Goal: Communication & Community: Connect with others

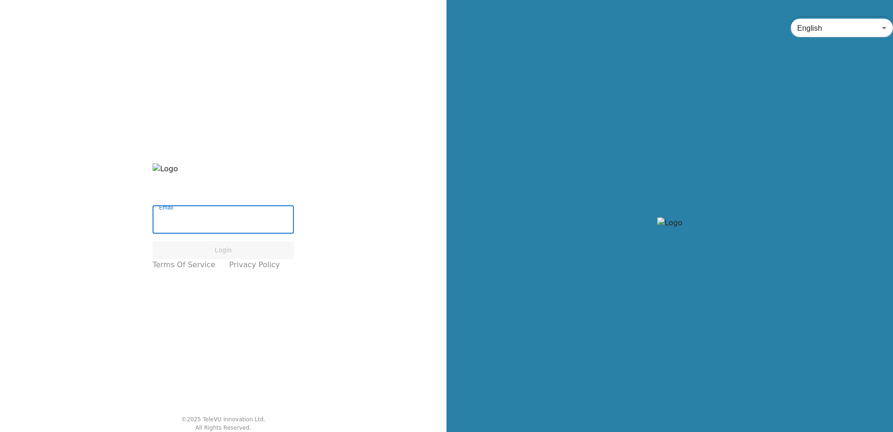
click at [212, 221] on input "Email" at bounding box center [223, 220] width 141 height 26
paste input "[EMAIL_ADDRESS][DOMAIN_NAME]"
type input "[EMAIL_ADDRESS][DOMAIN_NAME]"
click at [214, 248] on button "Login" at bounding box center [223, 250] width 141 height 18
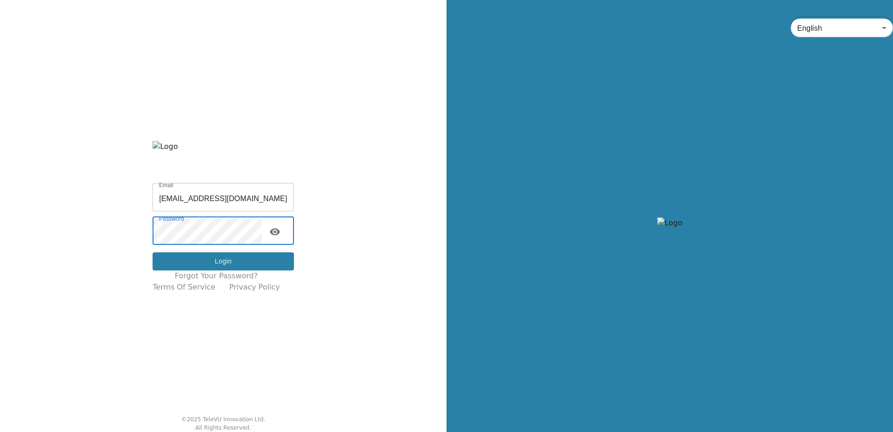
click at [218, 263] on button "Login" at bounding box center [223, 261] width 141 height 18
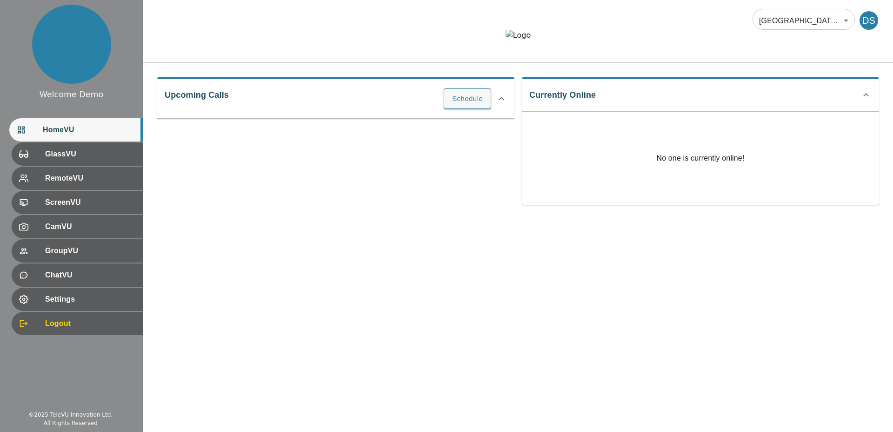
click at [404, 55] on div at bounding box center [518, 42] width 750 height 25
click at [773, 25] on body "Welcome Demo HomeVU GlassVU RemoteVU ScreenVU CamVU GroupVU ChatVU Settings Log…" at bounding box center [446, 200] width 893 height 401
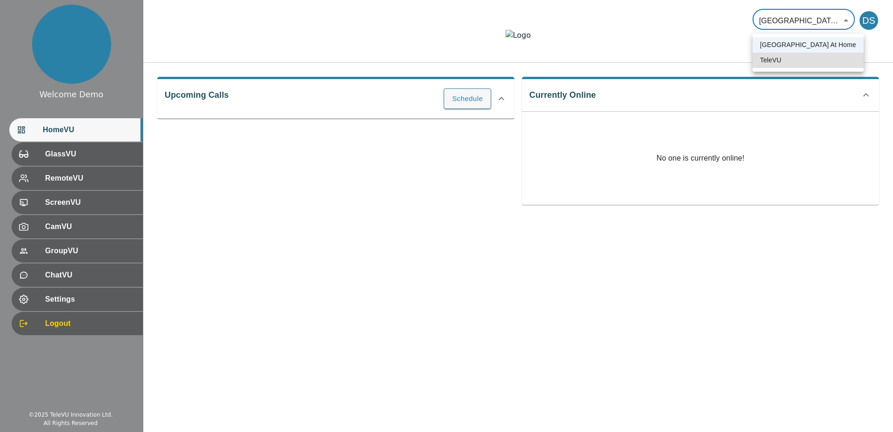
type input "1"
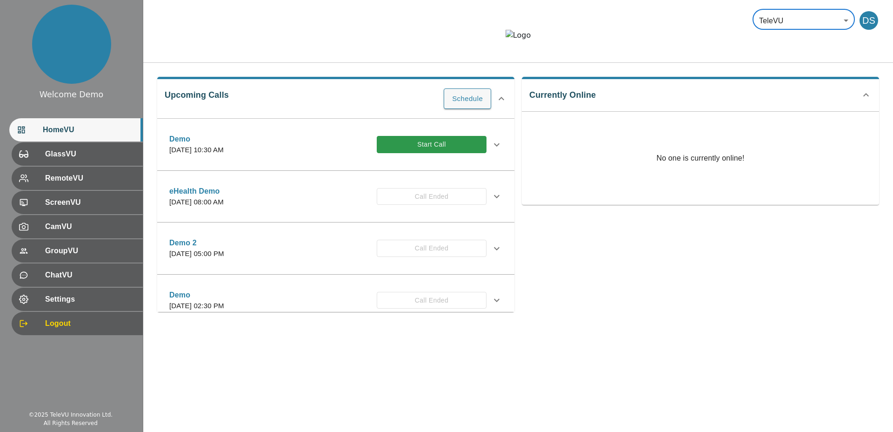
drag, startPoint x: 316, startPoint y: 81, endPoint x: 324, endPoint y: 97, distance: 17.7
click at [317, 63] on div "TeleVU 1 ​ DS" at bounding box center [518, 31] width 750 height 63
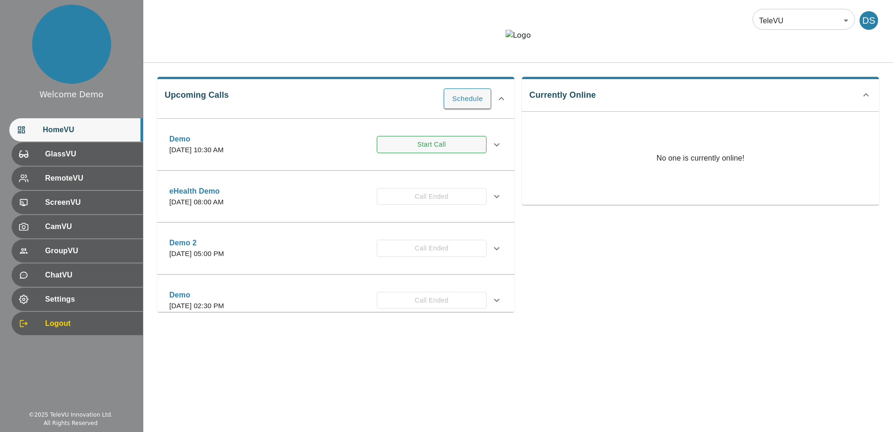
click at [413, 153] on button "Start Call" at bounding box center [432, 144] width 110 height 17
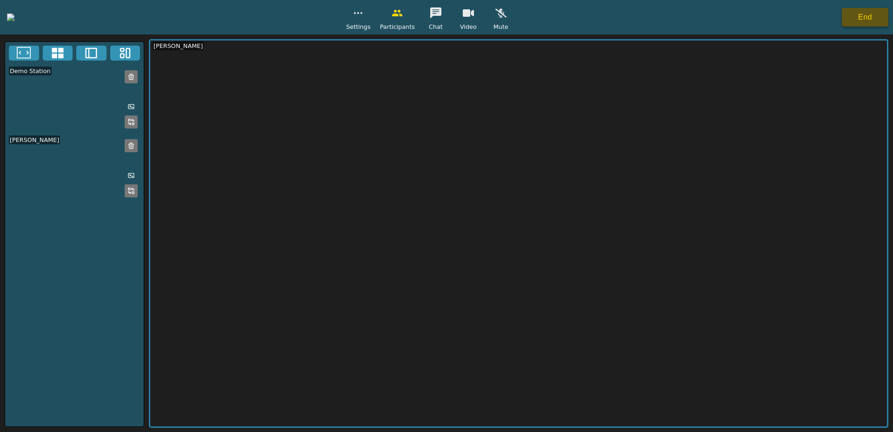
click at [852, 18] on button "End" at bounding box center [865, 17] width 46 height 19
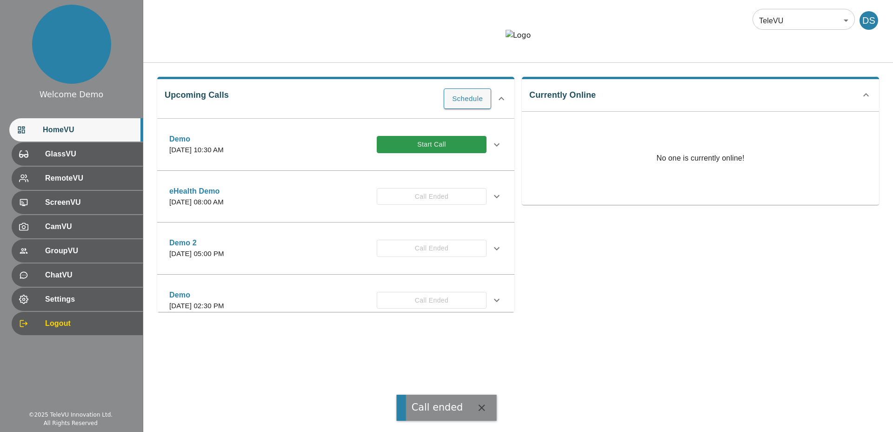
click at [390, 92] on div "Upcoming Calls Schedule Demo Thursday, April 9, 2026 at 10:30 AM Start Call Inv…" at bounding box center [518, 194] width 750 height 263
click at [414, 153] on button "Start Call" at bounding box center [432, 144] width 110 height 17
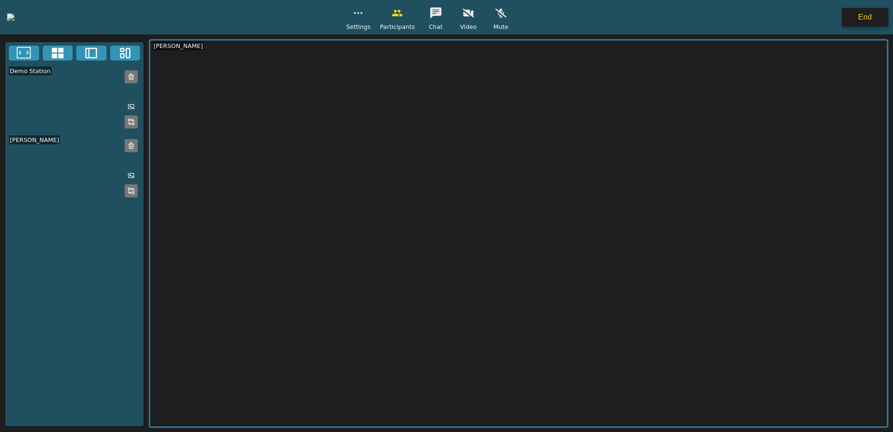
click at [864, 19] on button "End" at bounding box center [865, 17] width 46 height 19
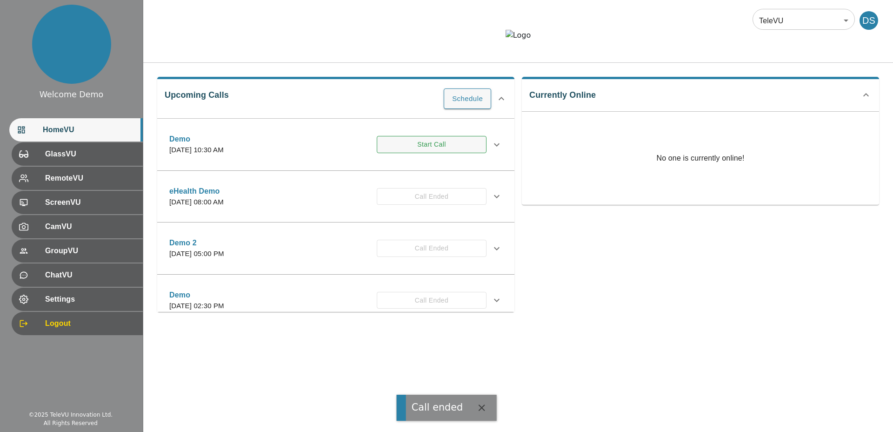
click at [430, 153] on button "Start Call" at bounding box center [432, 144] width 110 height 17
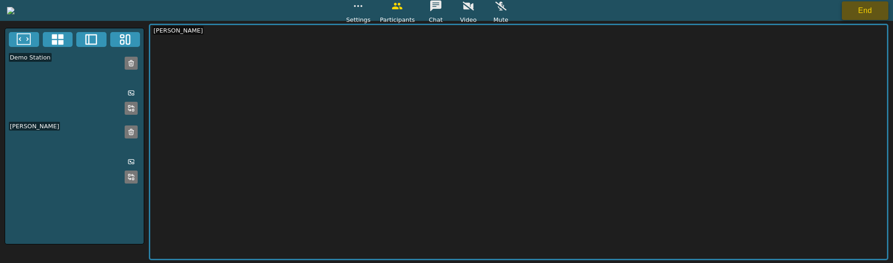
click at [872, 13] on button "End" at bounding box center [865, 10] width 46 height 19
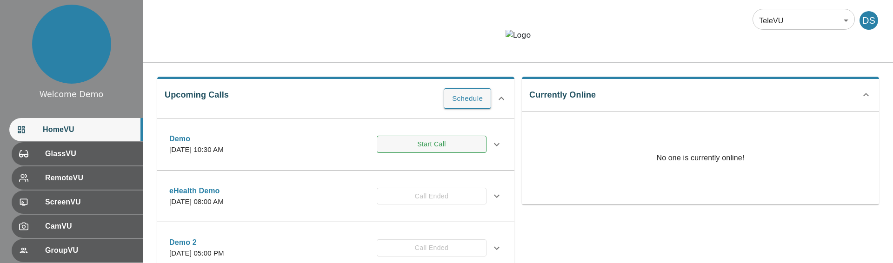
click at [403, 153] on button "Start Call" at bounding box center [432, 144] width 110 height 17
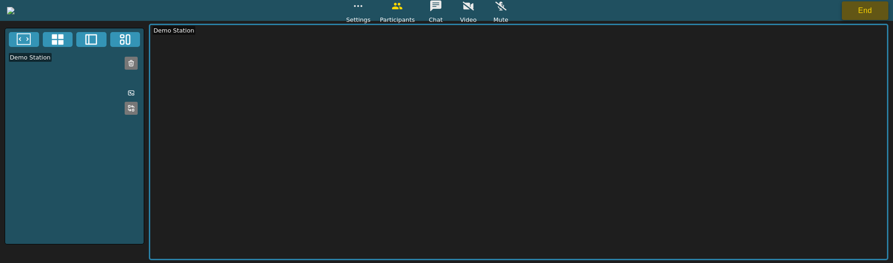
click at [850, 12] on button "End" at bounding box center [865, 10] width 46 height 19
